Goal: Information Seeking & Learning: Learn about a topic

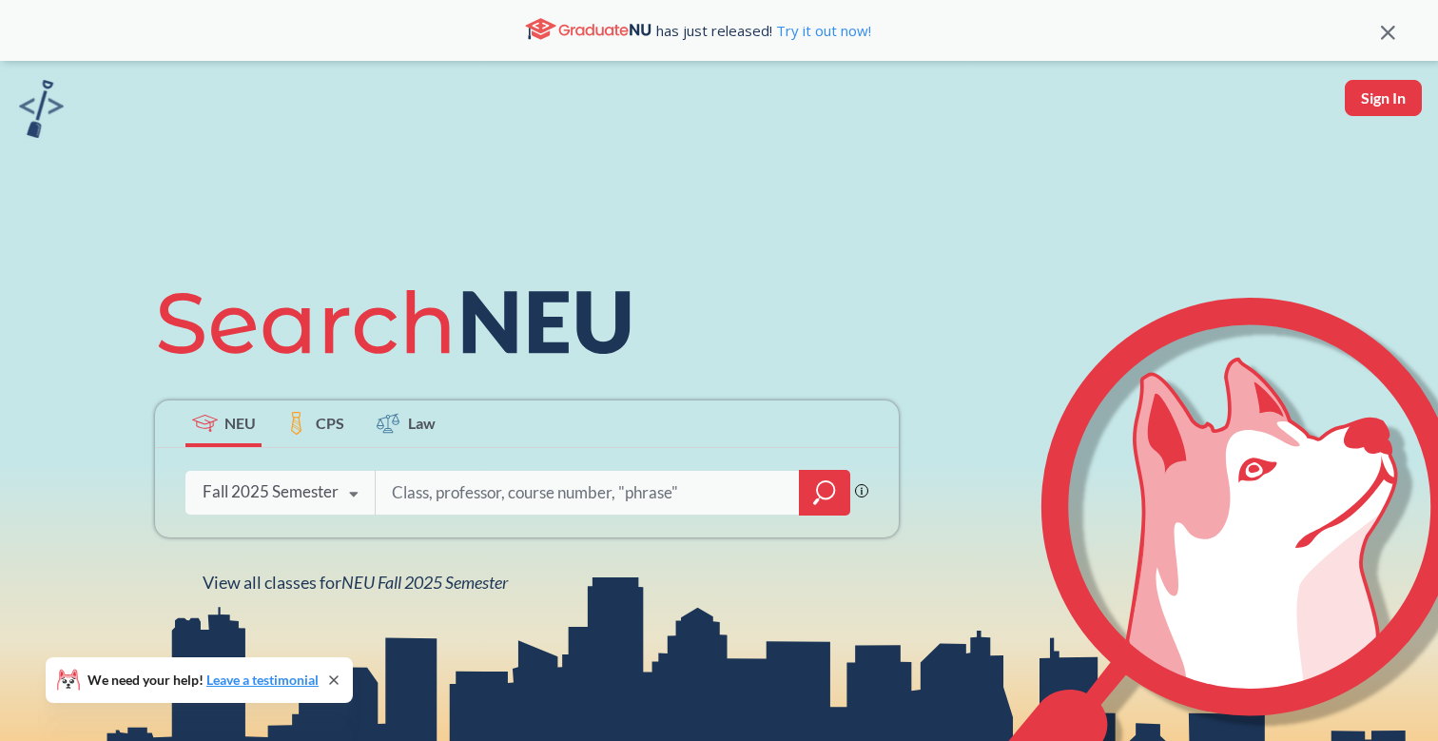
click at [507, 495] on input "search" at bounding box center [588, 493] width 396 height 40
type input "cs 6650"
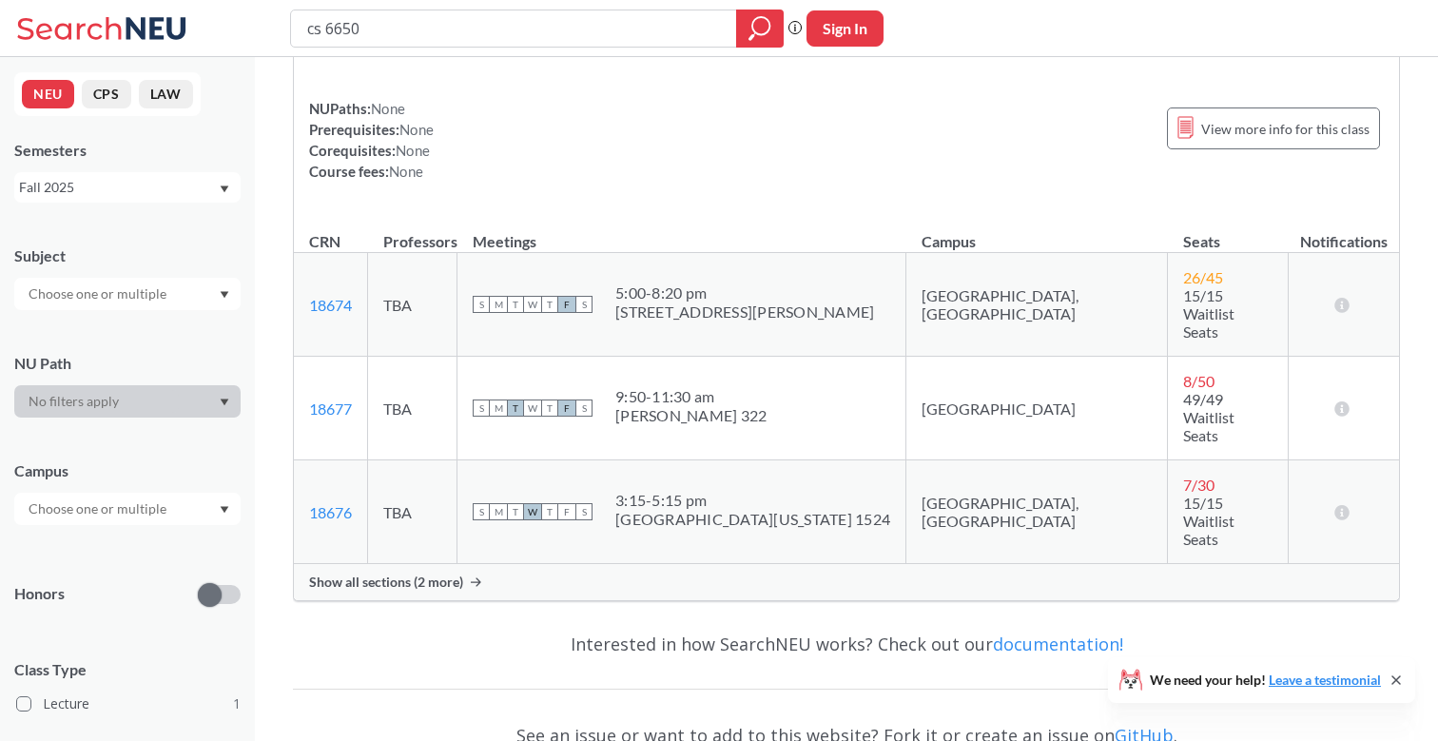
scroll to position [237, 0]
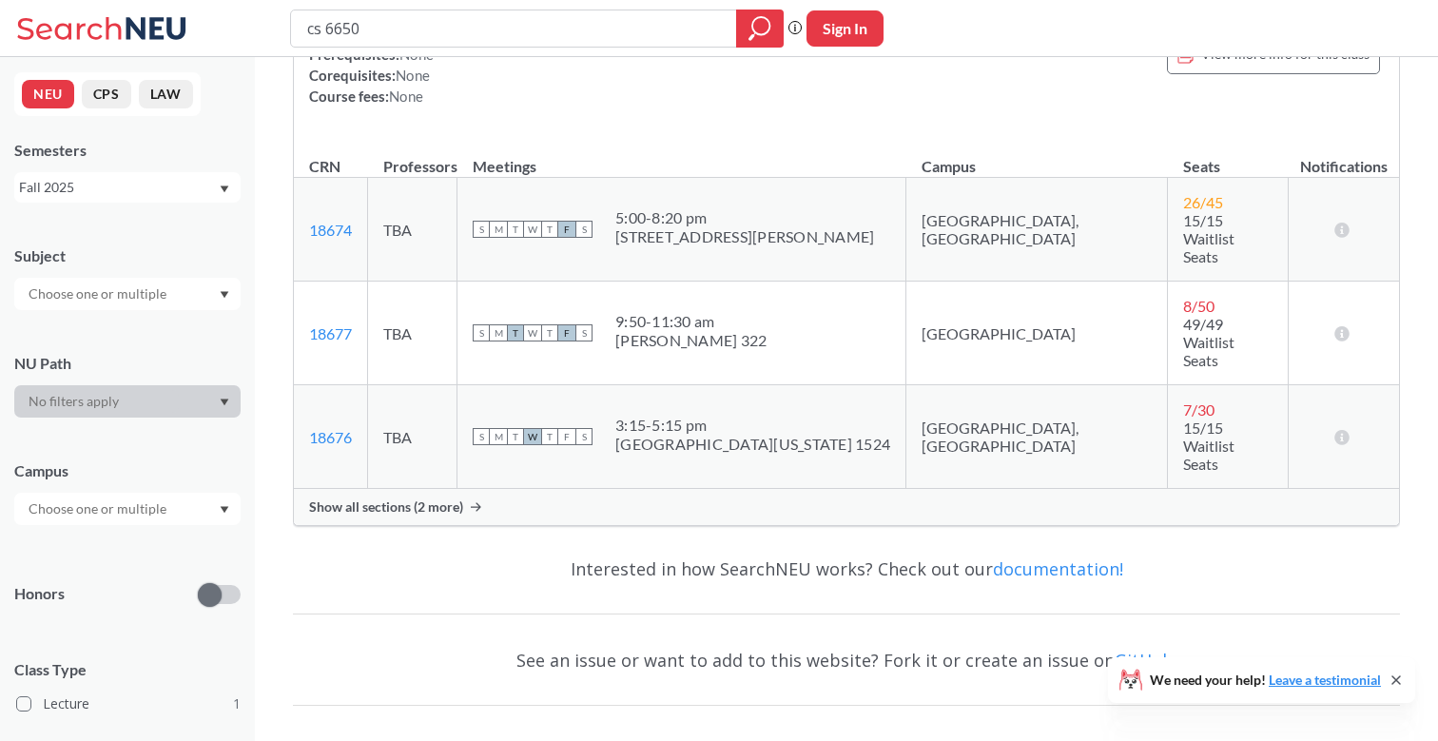
click at [410, 498] on span "Show all sections (2 more)" at bounding box center [386, 506] width 154 height 17
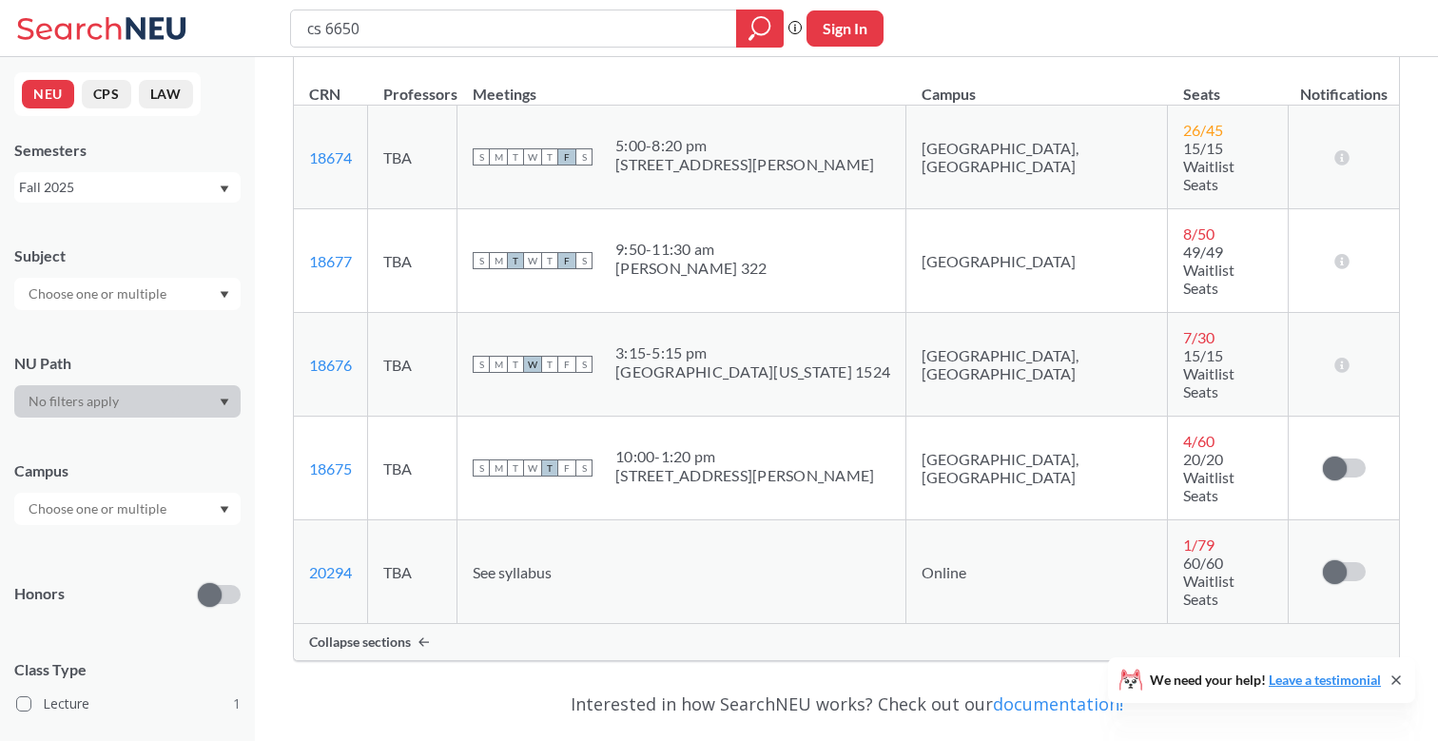
scroll to position [377, 0]
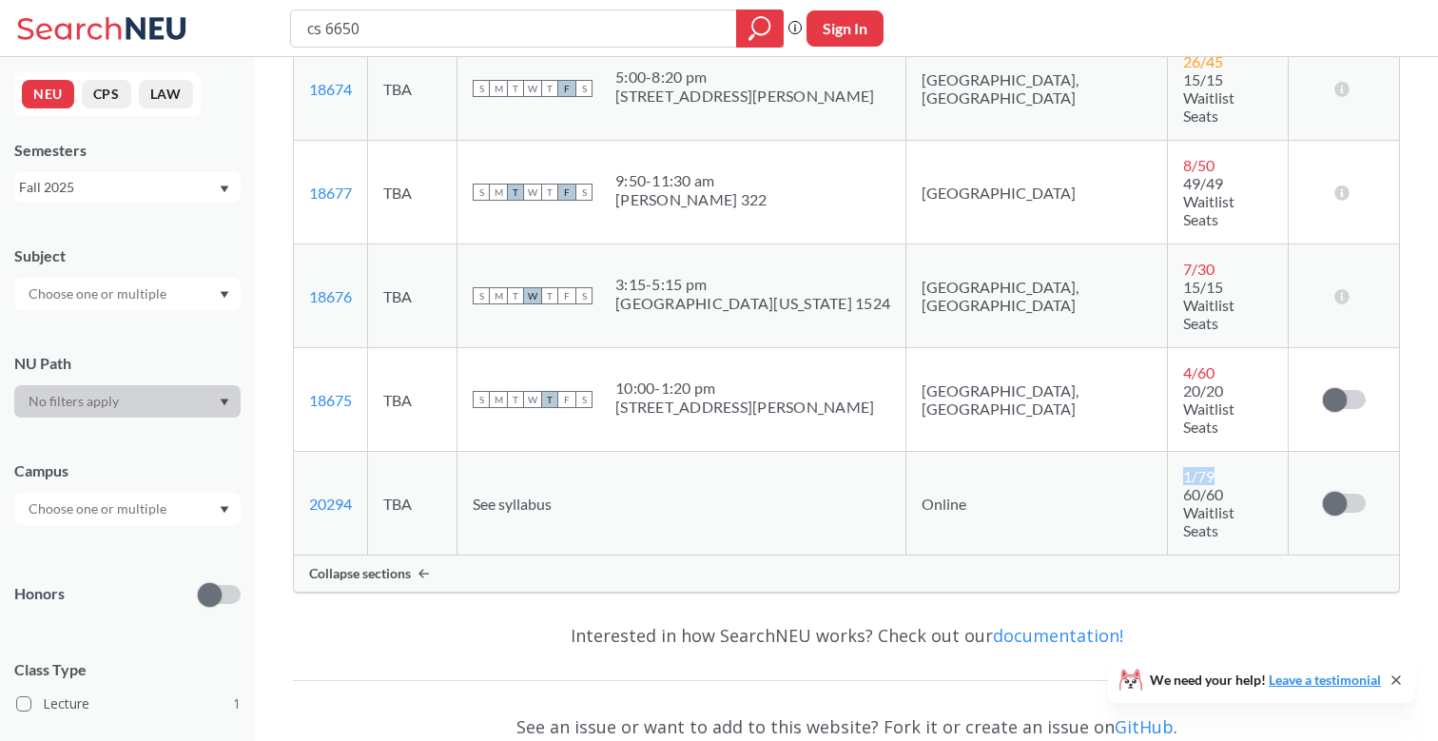
drag, startPoint x: 1099, startPoint y: 352, endPoint x: 1225, endPoint y: 350, distance: 125.5
click at [1224, 452] on td "1 / 79 60/60 Waitlist Seats" at bounding box center [1228, 504] width 121 height 104
click at [1225, 452] on td "1 / 79 60/60 Waitlist Seats" at bounding box center [1228, 504] width 121 height 104
drag, startPoint x: 1095, startPoint y: 375, endPoint x: 1295, endPoint y: 363, distance: 200.0
click at [1295, 452] on tr "20294 View this section on Banner. TBA See syllabus Online 1 / 79 60/60 Waitlis…" at bounding box center [846, 504] width 1105 height 104
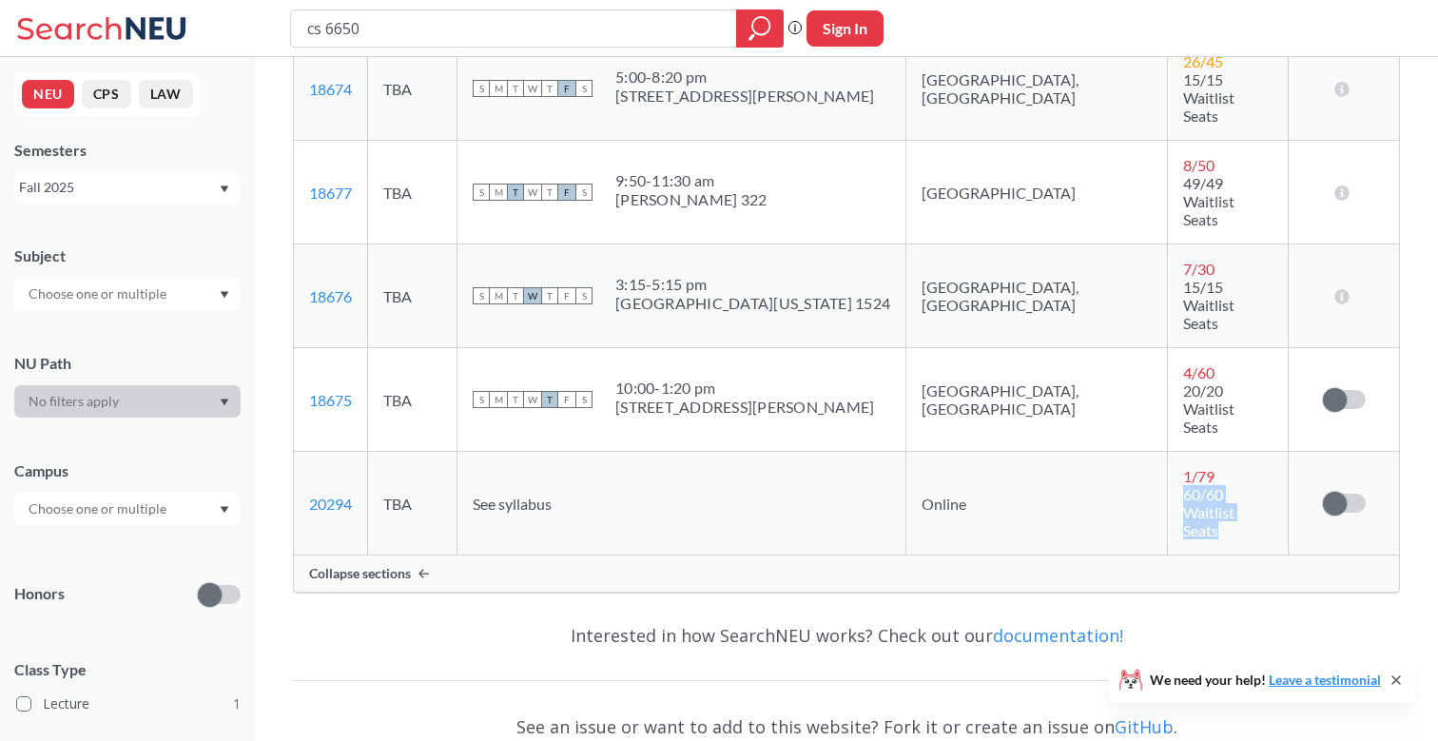
click at [1225, 485] on span "60/60 Waitlist Seats" at bounding box center [1208, 512] width 51 height 54
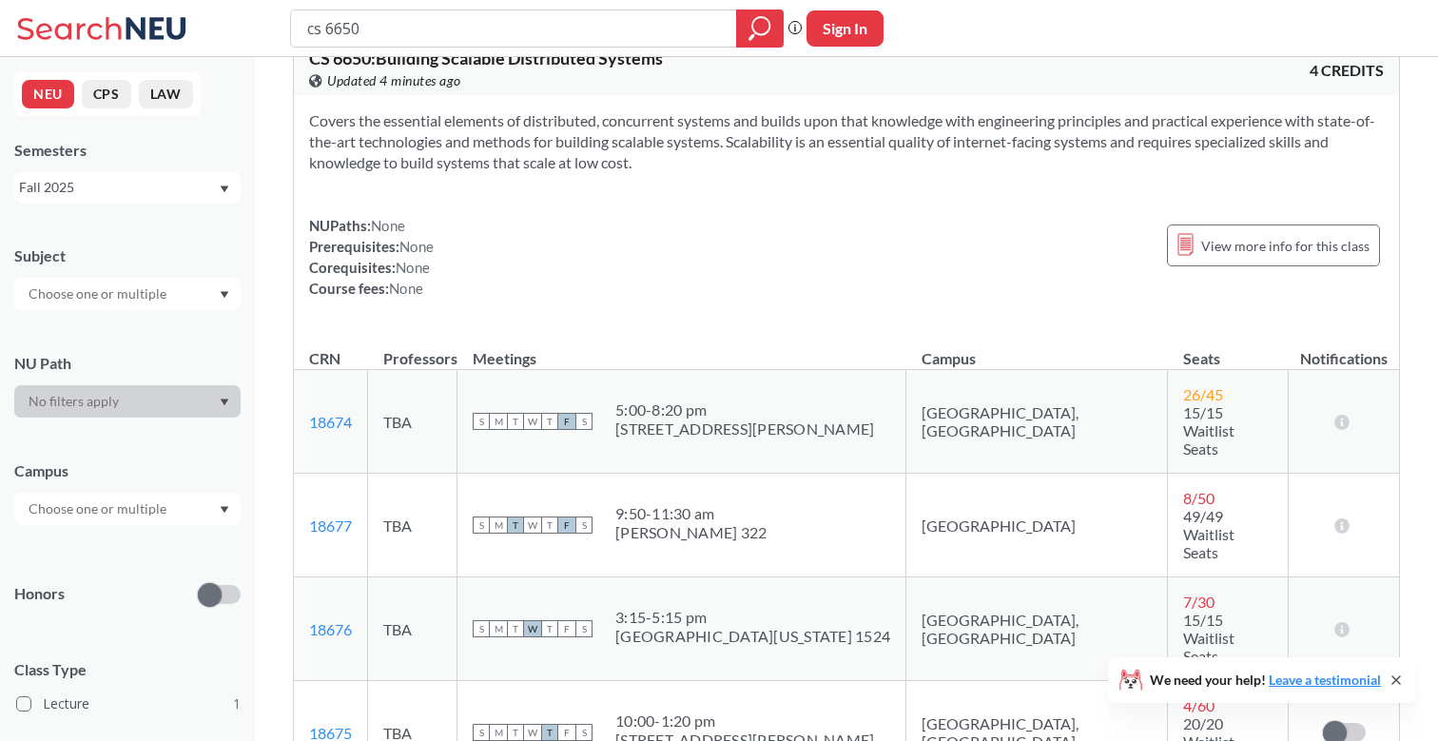
scroll to position [164, 0]
